Goal: Task Accomplishment & Management: Manage account settings

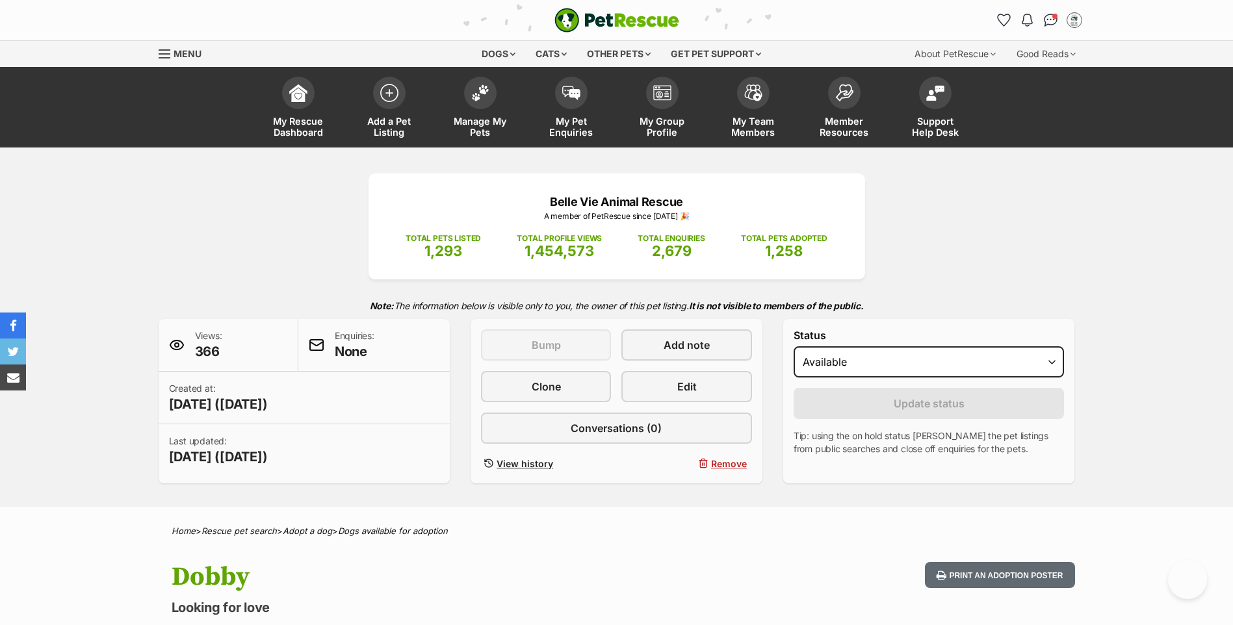
scroll to position [1278, 0]
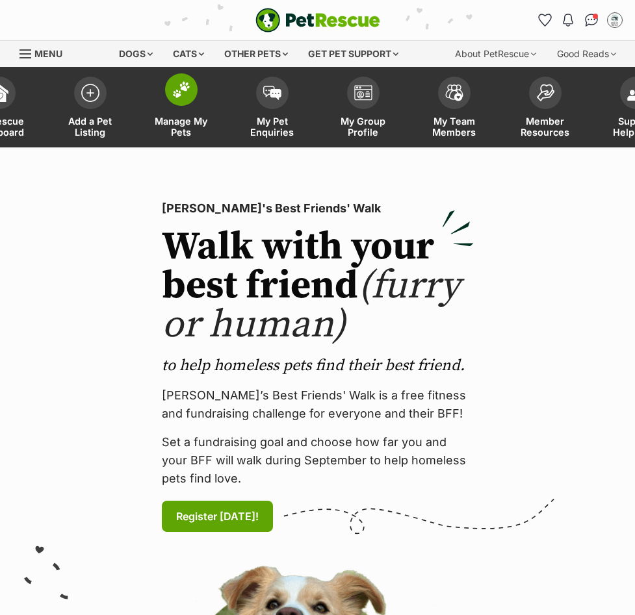
click at [183, 101] on span at bounding box center [181, 89] width 32 height 32
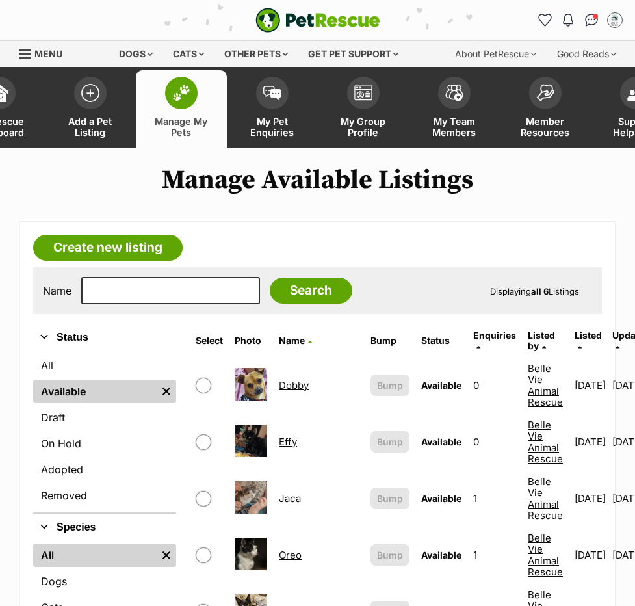
click at [287, 435] on link "Effy" at bounding box center [288, 441] width 18 height 12
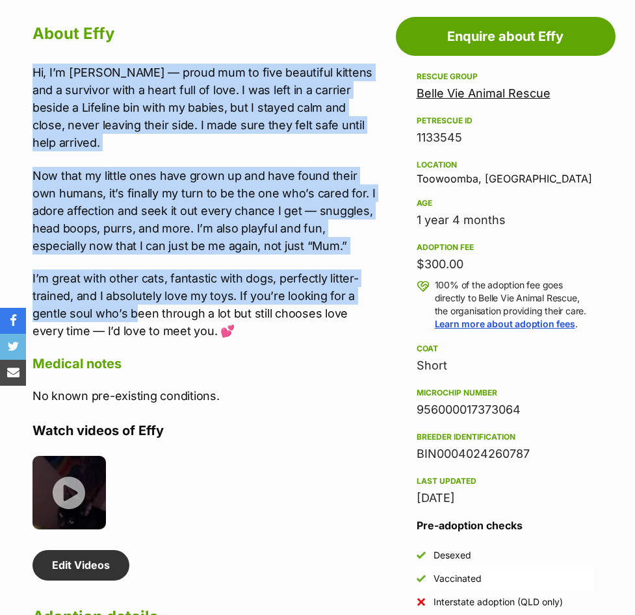
scroll to position [1188, 0]
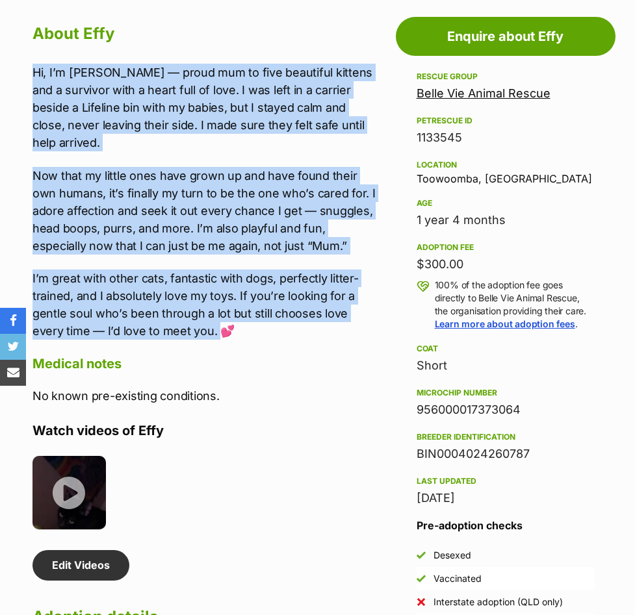
click at [184, 324] on div "About Effy Hi, I’m [PERSON_NAME] — proud mum to five beautiful kittens and a su…" at bounding box center [197, 570] width 357 height 1102
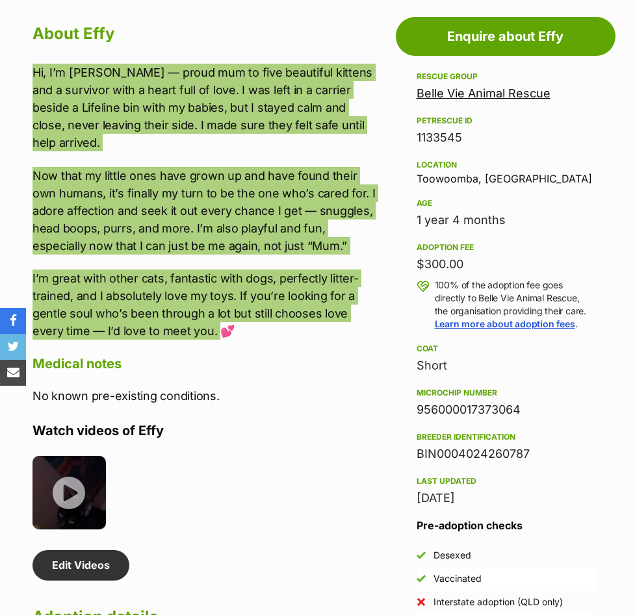
scroll to position [0, 0]
